Goal: Task Accomplishment & Management: Complete application form

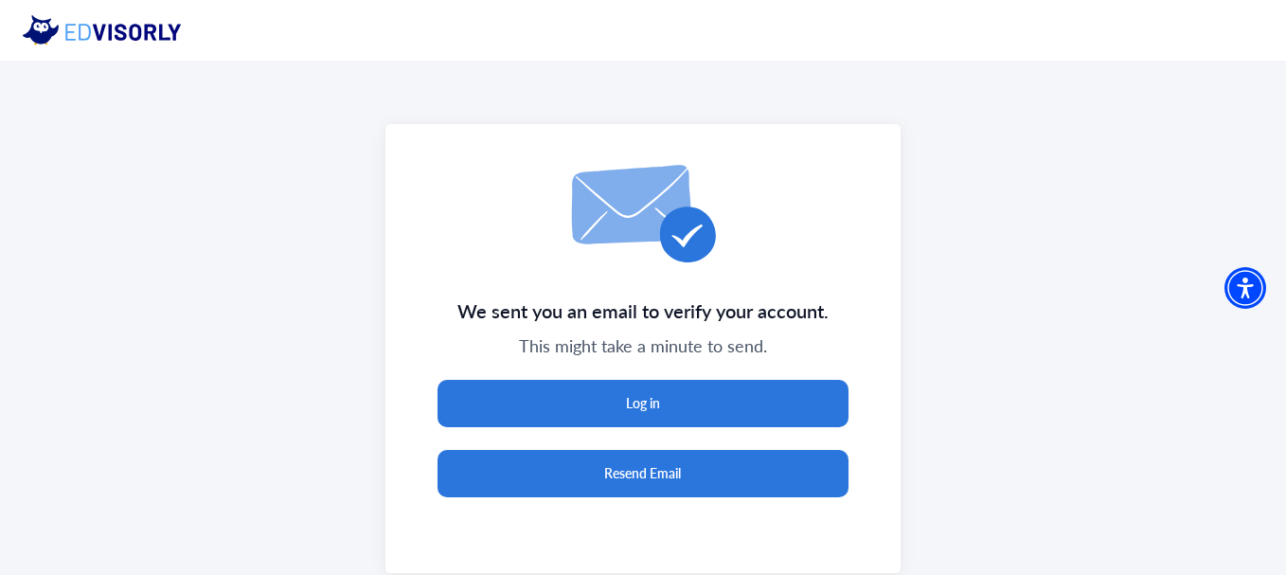
click at [709, 457] on button "Resend Email" at bounding box center [643, 473] width 412 height 47
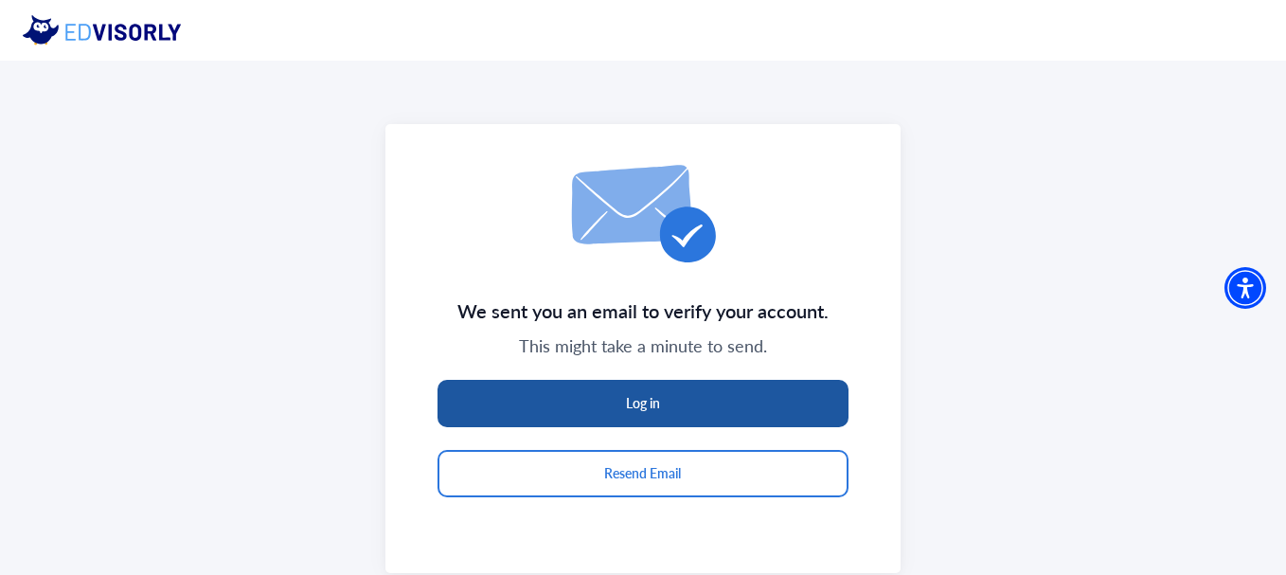
click at [699, 402] on button "Log in" at bounding box center [643, 403] width 412 height 47
click at [641, 412] on button "Log in" at bounding box center [643, 403] width 412 height 47
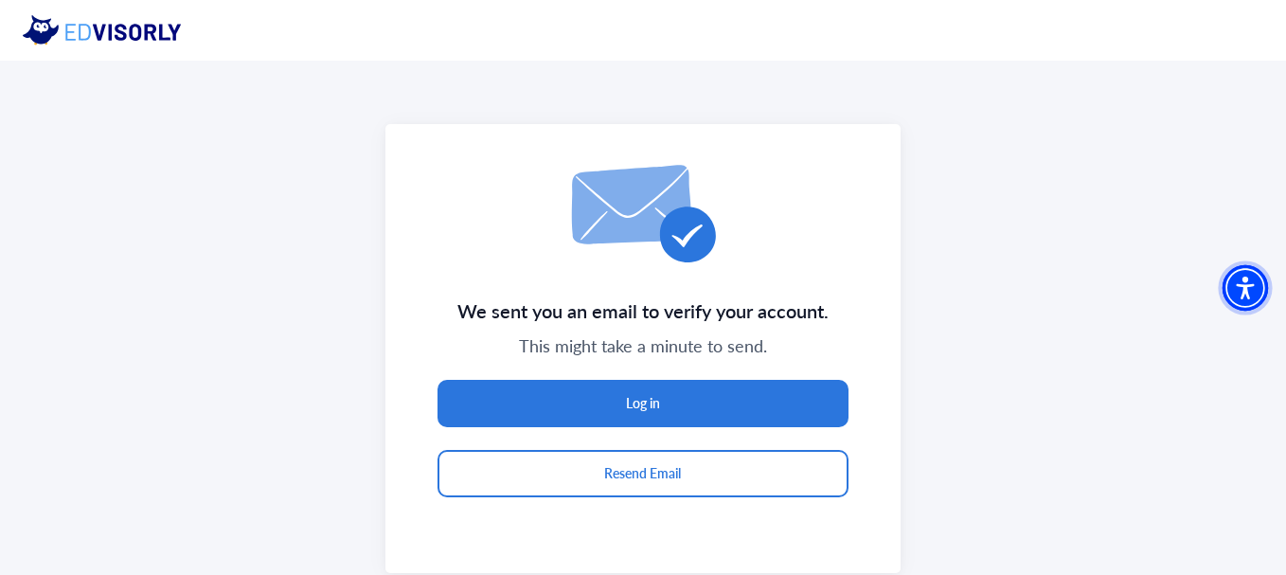
click at [1249, 282] on img "Accessibility Menu" at bounding box center [1244, 286] width 45 height 45
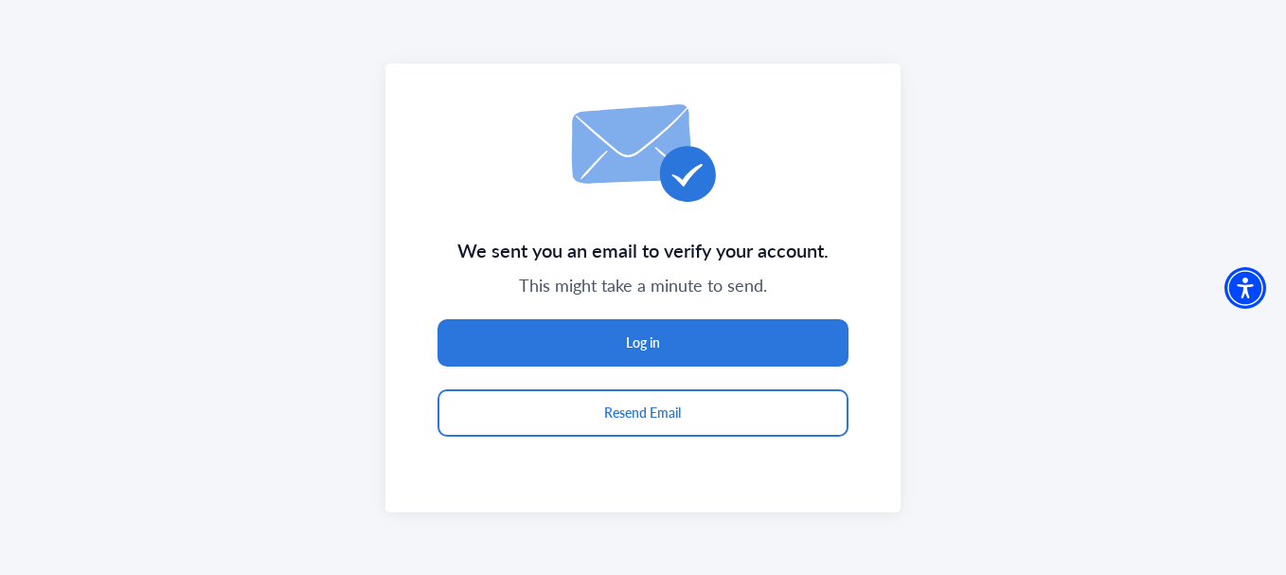
drag, startPoint x: 1283, startPoint y: 127, endPoint x: 1255, endPoint y: 65, distance: 67.4
click at [1255, 65] on div "We sent you an email to verify your account. This might take a minute to send. …" at bounding box center [643, 287] width 1286 height 575
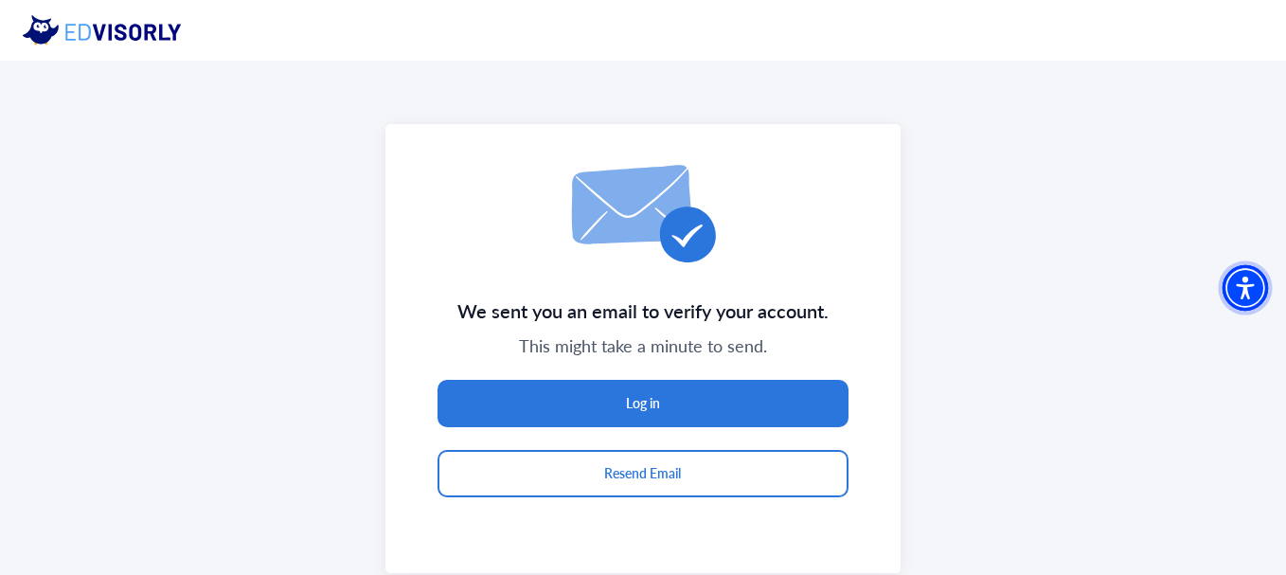
click at [1260, 301] on img "Accessibility Menu" at bounding box center [1244, 286] width 45 height 45
click at [1260, 292] on img "Accessibility Menu" at bounding box center [1244, 286] width 45 height 45
click at [679, 465] on button "Resend Email" at bounding box center [643, 473] width 412 height 47
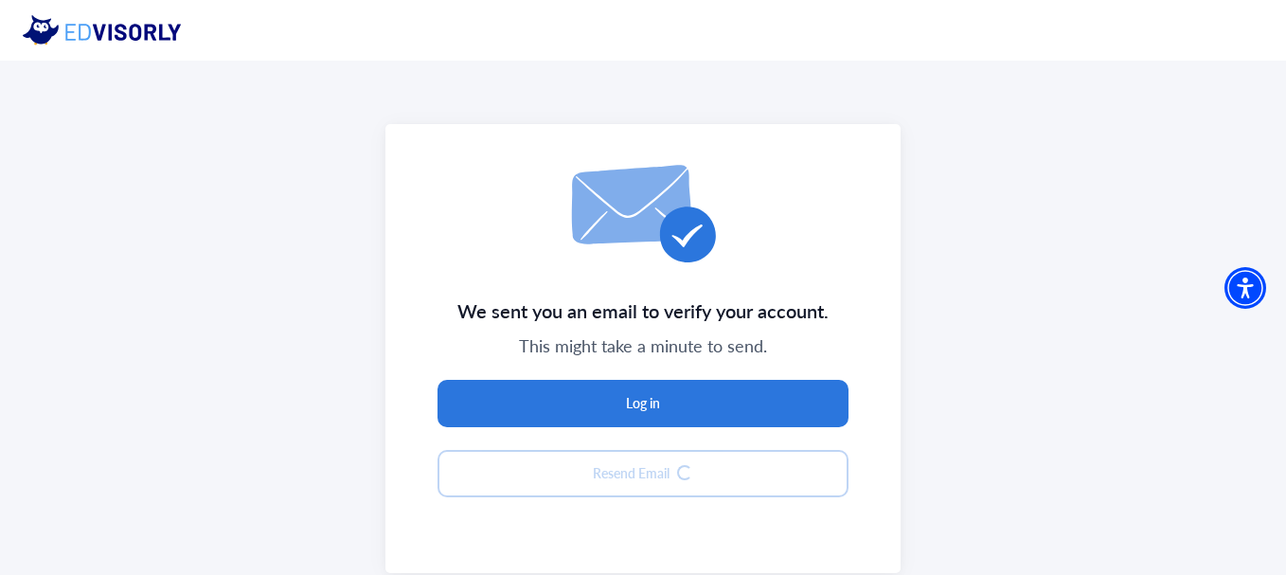
click at [679, 465] on div "We sent you an email to verify your account. This might take a minute to send. …" at bounding box center [642, 348] width 514 height 449
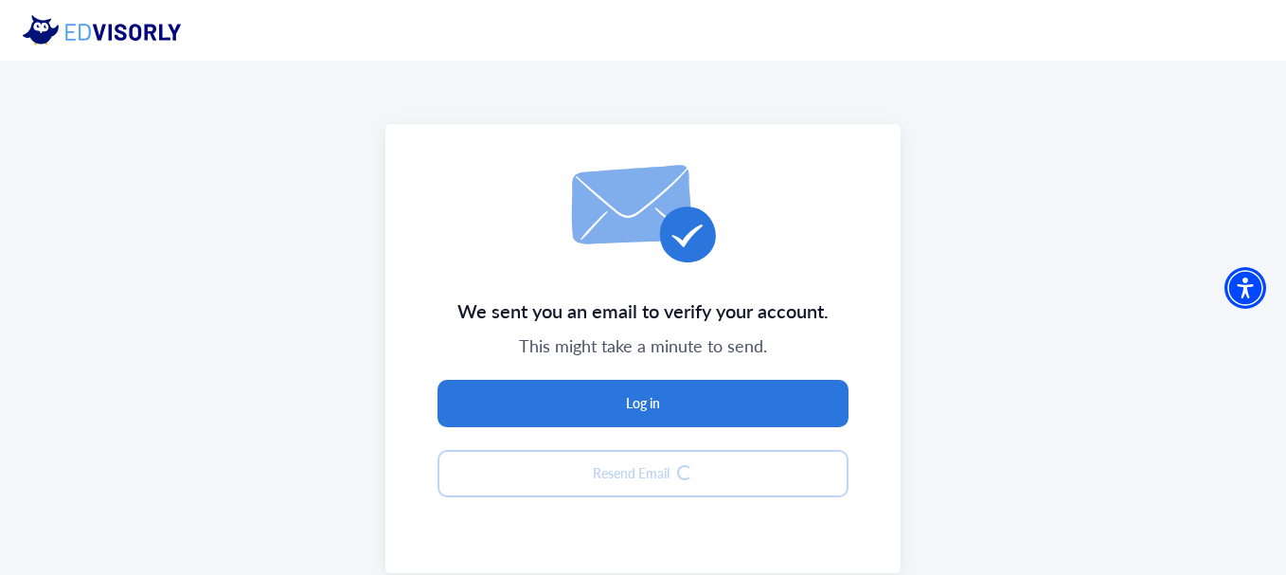
click at [679, 465] on div "We sent you an email to verify your account. This might take a minute to send. …" at bounding box center [642, 348] width 514 height 449
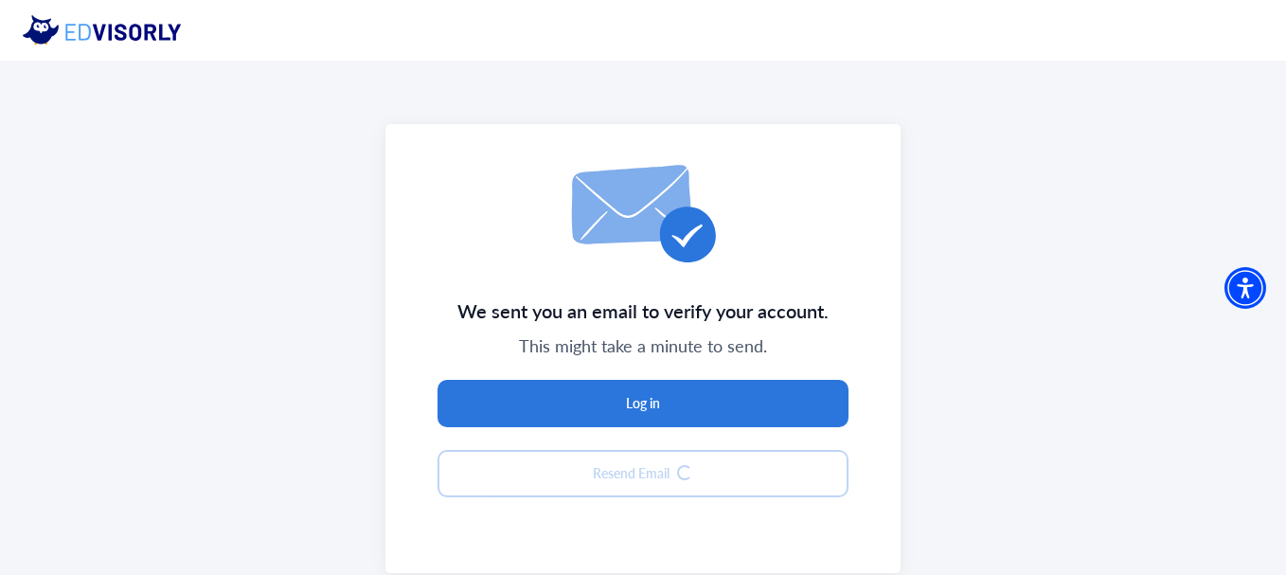
click at [679, 465] on div "We sent you an email to verify your account. This might take a minute to send. …" at bounding box center [642, 348] width 514 height 449
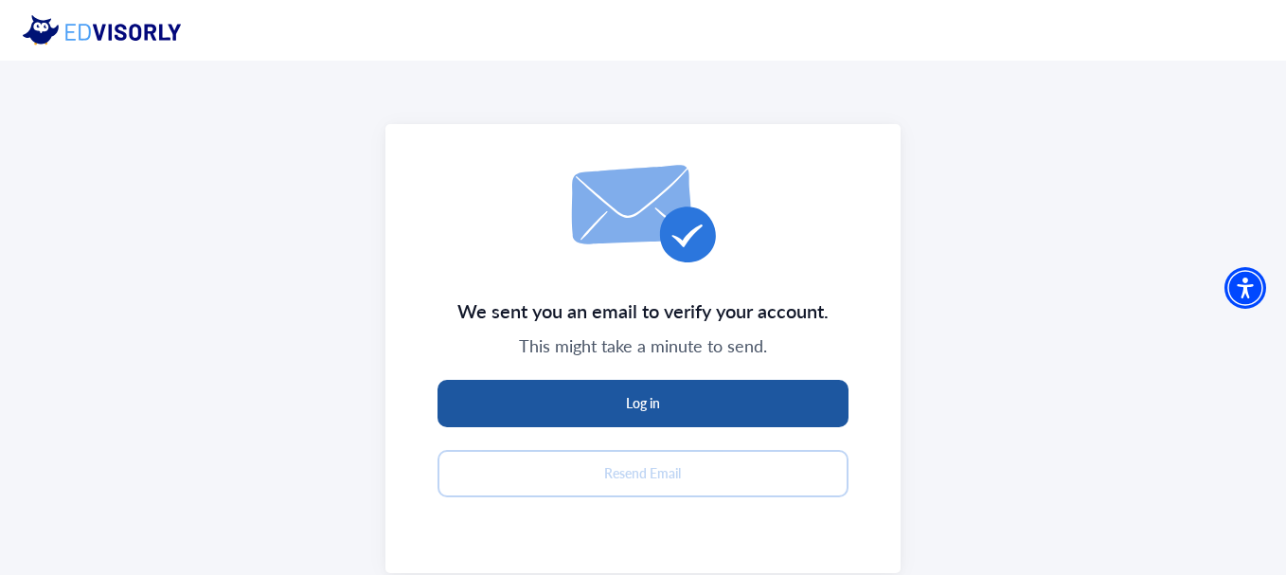
click at [647, 392] on button "Log in" at bounding box center [643, 403] width 412 height 47
